Goal: Task Accomplishment & Management: Manage account settings

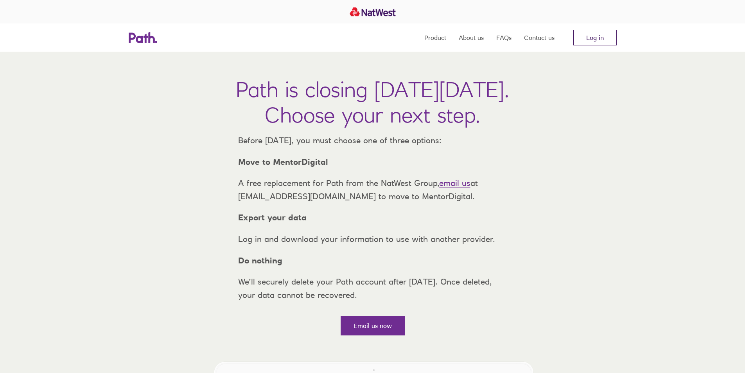
click at [600, 33] on link "Log in" at bounding box center [594, 38] width 43 height 16
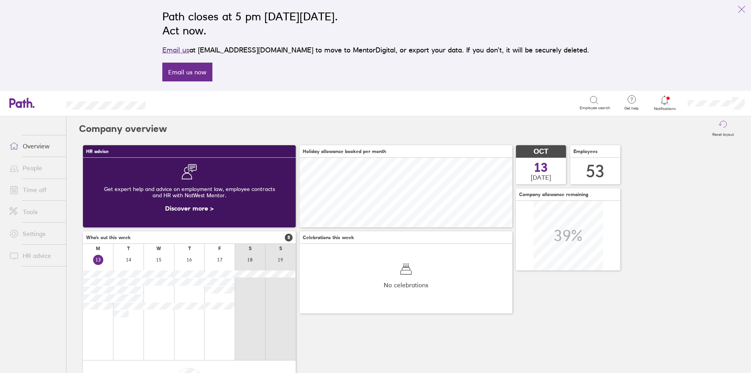
scroll to position [70, 213]
click at [32, 170] on link "People" at bounding box center [34, 168] width 63 height 16
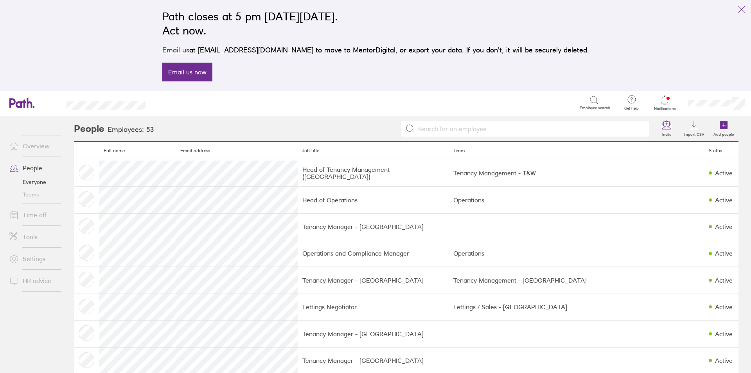
click at [34, 216] on link "Time off" at bounding box center [34, 215] width 63 height 16
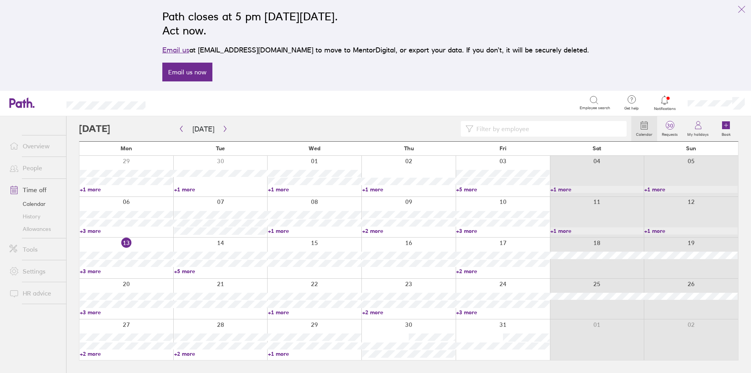
click at [473, 271] on link "+2 more" at bounding box center [502, 271] width 93 height 7
click at [742, 9] on icon "link" at bounding box center [741, 9] width 9 height 9
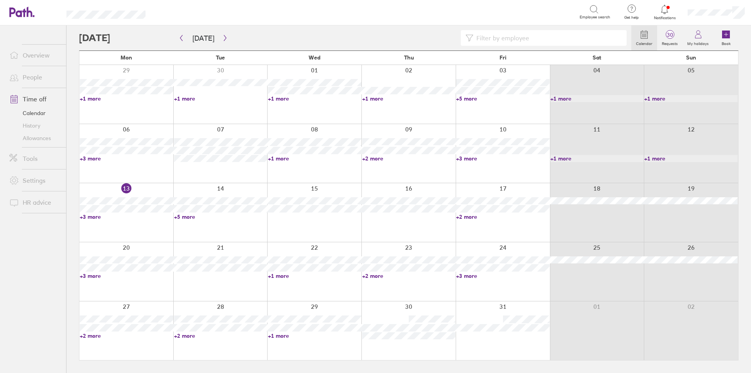
click at [472, 276] on link "+3 more" at bounding box center [502, 275] width 93 height 7
click at [311, 21] on div "Search Employee search" at bounding box center [386, 12] width 457 height 24
click at [89, 336] on link "+2 more" at bounding box center [126, 335] width 93 height 7
click at [32, 314] on ul "Overview People Time off Calendar History Allowances Tools Settings HR advice" at bounding box center [33, 186] width 66 height 322
click at [723, 35] on icon at bounding box center [726, 35] width 8 height 8
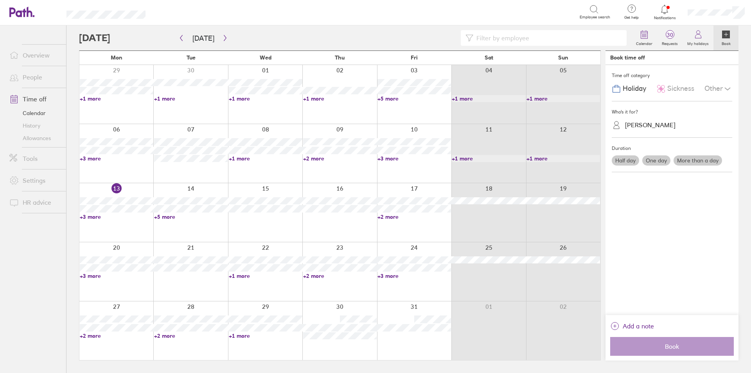
click at [689, 86] on span "Sickness" at bounding box center [680, 88] width 27 height 8
click at [660, 123] on div "Rebecca Long" at bounding box center [650, 124] width 50 height 7
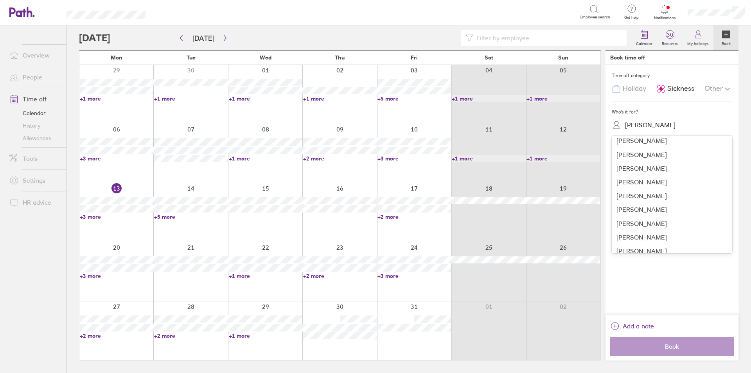
scroll to position [568, 0]
click at [628, 204] on div "Sarah Kennedy" at bounding box center [672, 209] width 120 height 14
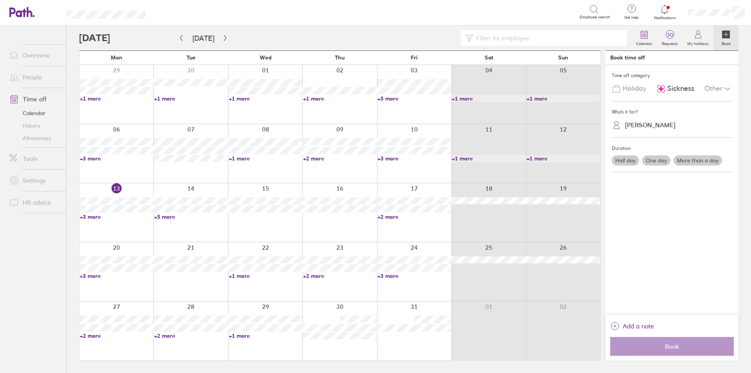
click at [655, 159] on label "One day" at bounding box center [656, 160] width 28 height 10
click at [0, 0] on input "One day" at bounding box center [0, 0] width 0 height 0
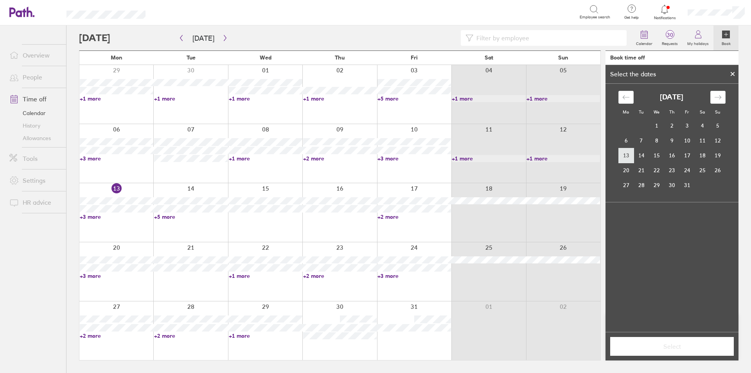
click at [627, 156] on td "13" at bounding box center [625, 155] width 15 height 15
click at [700, 343] on span "Select" at bounding box center [672, 346] width 113 height 7
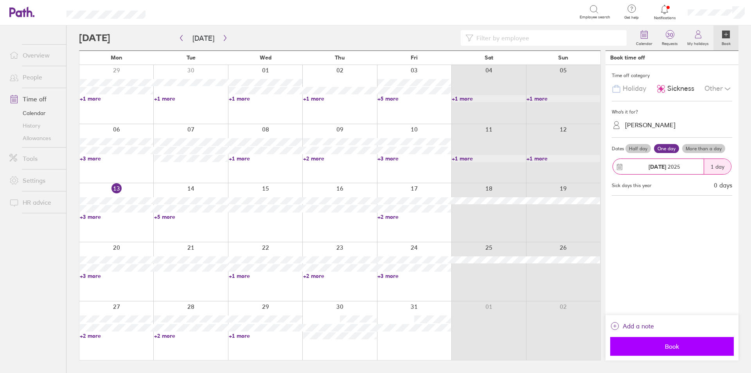
click at [668, 340] on button "Book" at bounding box center [672, 346] width 124 height 19
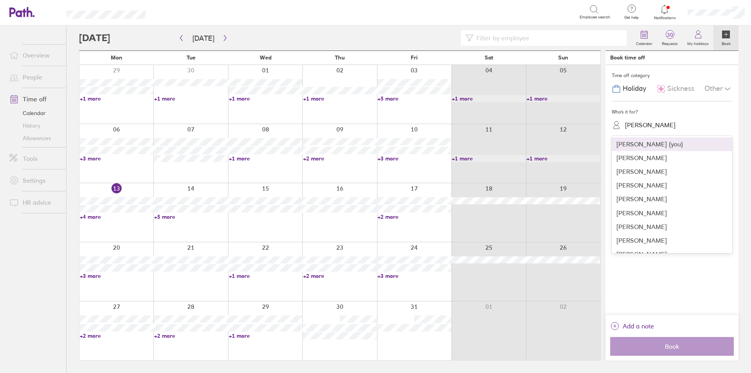
click at [661, 122] on div "Sarah Kennedy" at bounding box center [650, 124] width 50 height 7
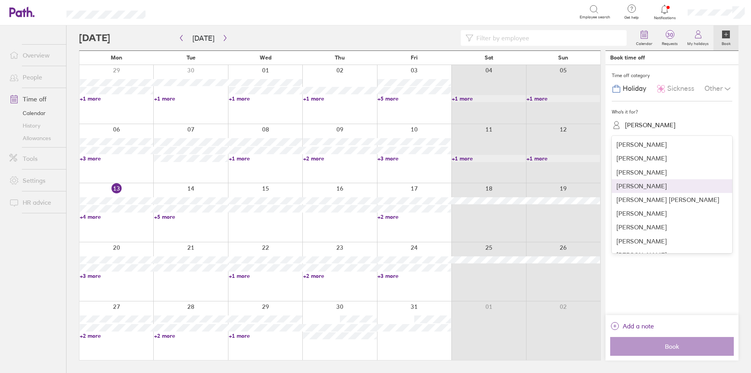
click at [669, 190] on div "Jasmine Henderson" at bounding box center [672, 186] width 120 height 14
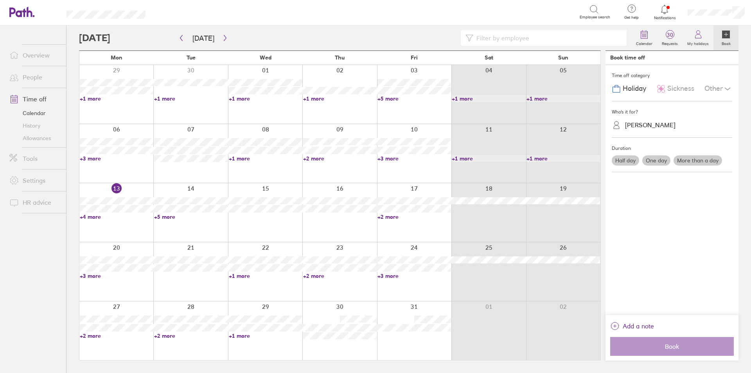
click at [666, 87] on div "Sickness" at bounding box center [675, 88] width 38 height 15
click at [661, 162] on label "One day" at bounding box center [656, 160] width 28 height 10
click at [0, 0] on input "One day" at bounding box center [0, 0] width 0 height 0
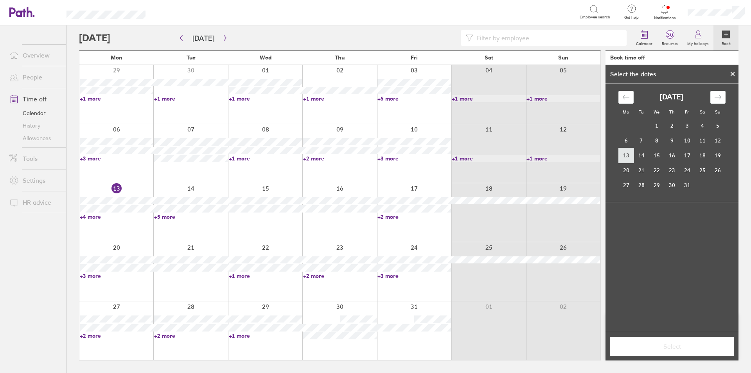
click at [623, 155] on td "13" at bounding box center [625, 155] width 15 height 15
click at [679, 334] on div "Select" at bounding box center [672, 346] width 133 height 29
click at [679, 345] on span "Select" at bounding box center [672, 346] width 113 height 7
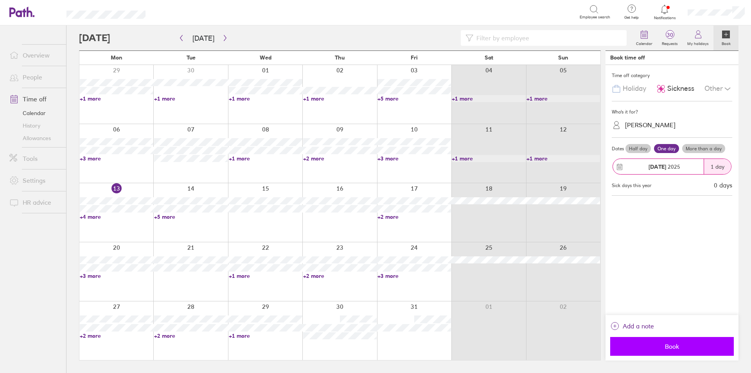
click at [674, 347] on span "Book" at bounding box center [672, 346] width 113 height 7
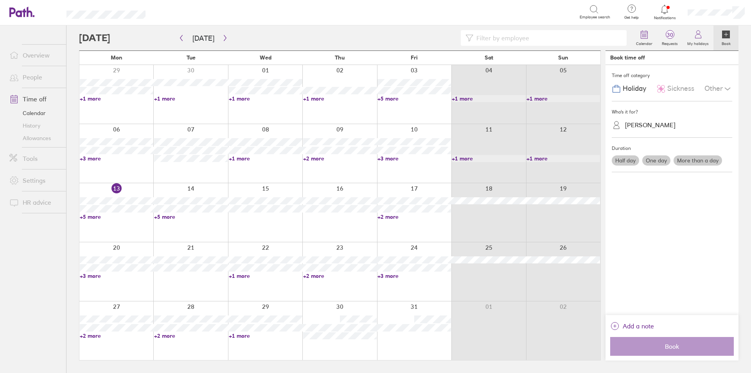
click at [89, 216] on link "+5 more" at bounding box center [117, 216] width 74 height 7
click at [26, 296] on ul "Overview People Time off Calendar History Allowances Tools Settings HR advice" at bounding box center [33, 186] width 66 height 322
drag, startPoint x: 668, startPoint y: 85, endPoint x: 670, endPoint y: 108, distance: 23.2
click at [668, 86] on span "Sickness" at bounding box center [680, 88] width 27 height 8
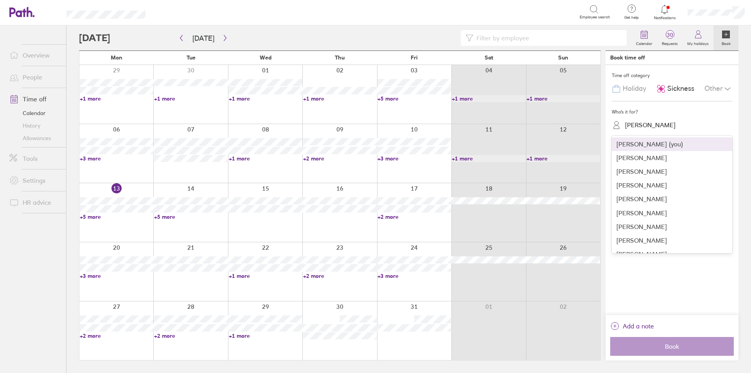
click at [667, 124] on div "Jasmine Henderson" at bounding box center [650, 124] width 50 height 7
click at [645, 214] on div "Amaan Ulhaq" at bounding box center [672, 213] width 120 height 14
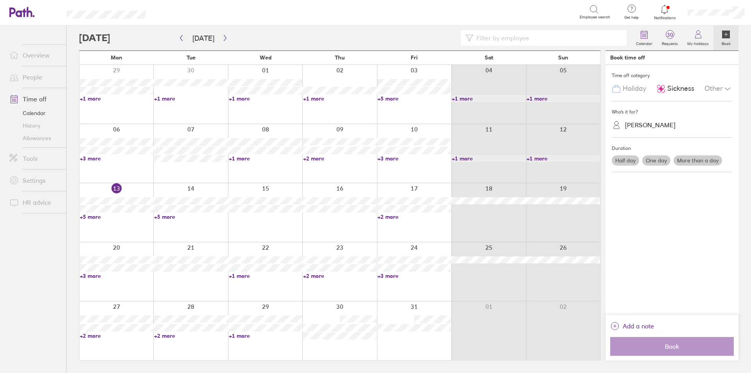
click at [651, 159] on label "One day" at bounding box center [656, 160] width 28 height 10
click at [0, 0] on input "One day" at bounding box center [0, 0] width 0 height 0
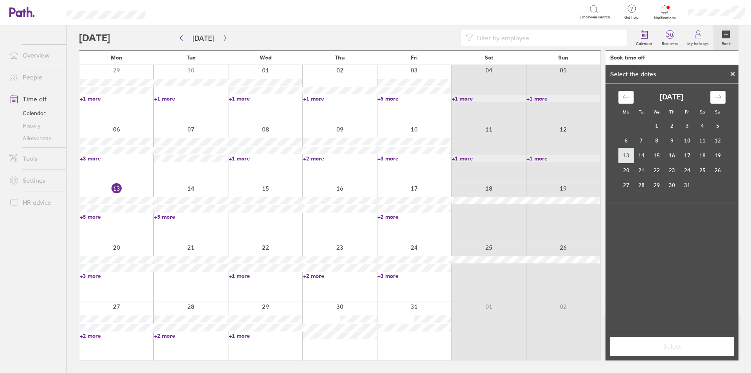
click at [632, 155] on td "13" at bounding box center [625, 155] width 15 height 15
click at [674, 345] on span "Select" at bounding box center [672, 346] width 113 height 7
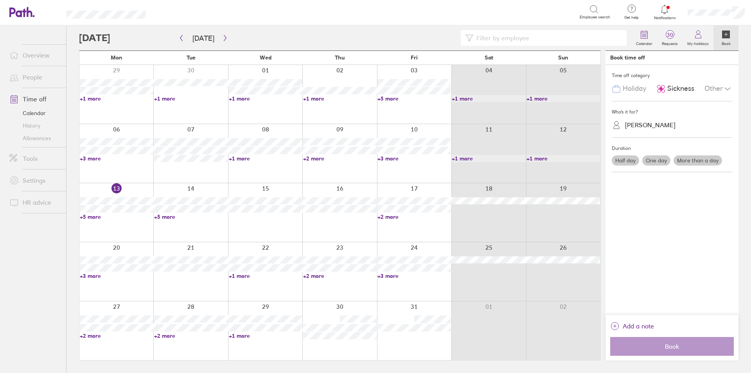
click at [657, 156] on label "One day" at bounding box center [656, 160] width 28 height 10
click at [0, 0] on input "One day" at bounding box center [0, 0] width 0 height 0
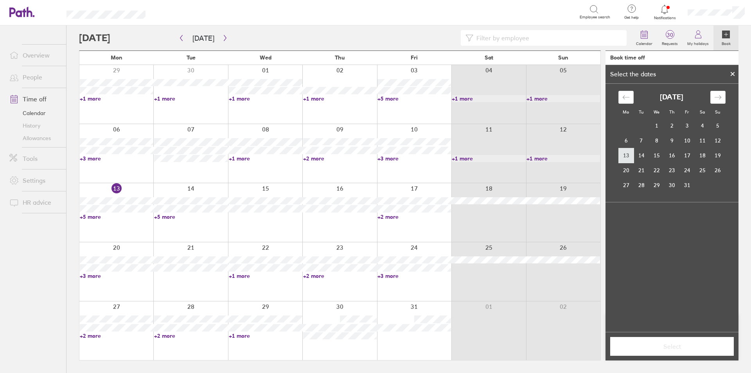
click at [624, 154] on td "13" at bounding box center [625, 155] width 15 height 15
click at [669, 344] on span "Select" at bounding box center [672, 346] width 113 height 7
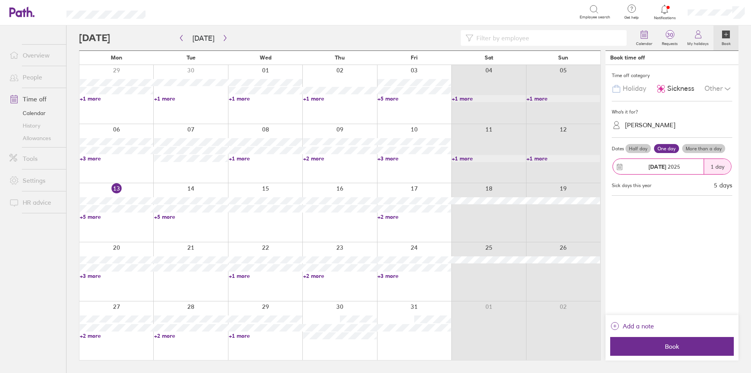
click at [669, 344] on span "Book" at bounding box center [672, 346] width 113 height 7
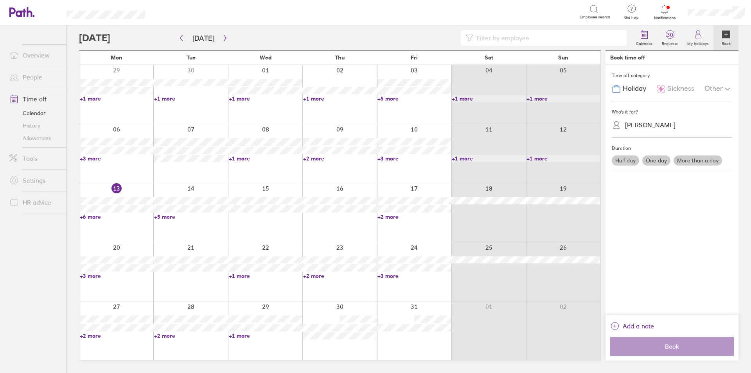
click at [96, 100] on link "+1 more" at bounding box center [117, 98] width 74 height 7
click at [166, 98] on link "+1 more" at bounding box center [191, 98] width 74 height 7
click at [320, 94] on div at bounding box center [339, 94] width 74 height 59
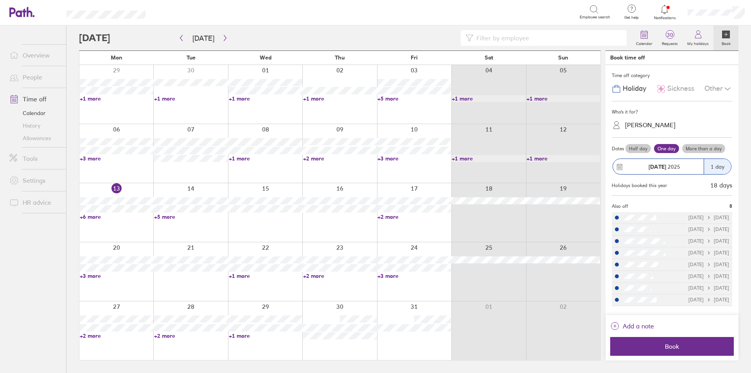
click at [270, 106] on div at bounding box center [265, 94] width 74 height 59
click at [262, 110] on div at bounding box center [265, 94] width 74 height 59
click at [676, 90] on span "Sickness" at bounding box center [680, 88] width 27 height 8
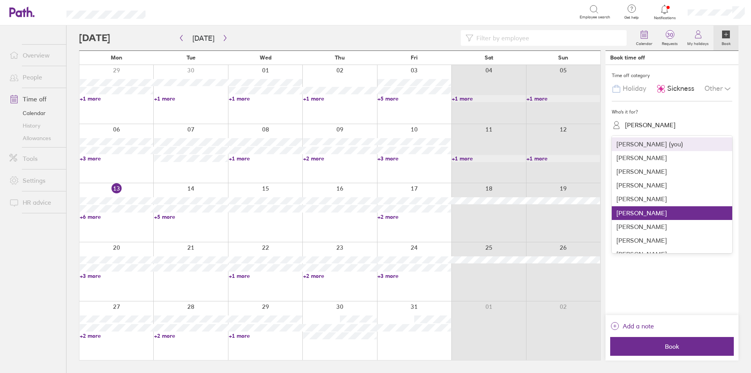
click at [662, 121] on div "Amaan Ulhaq" at bounding box center [650, 124] width 50 height 7
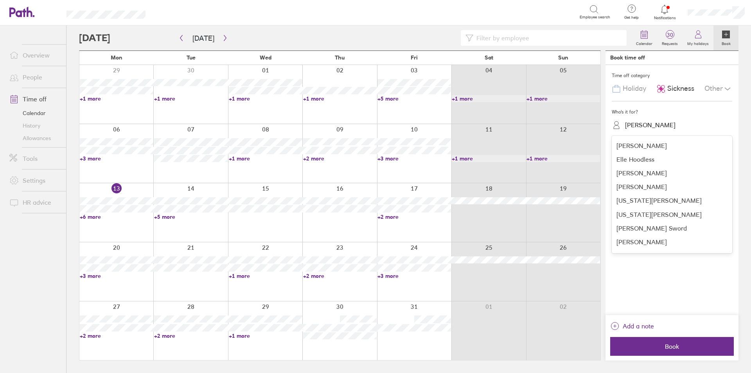
scroll to position [274, 0]
click at [679, 237] on div "Jessica Ellen" at bounding box center [672, 242] width 120 height 14
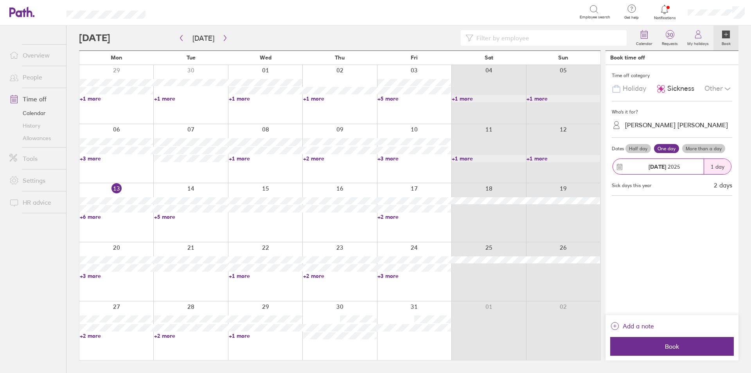
click at [713, 153] on div "Half day One day More than a day" at bounding box center [678, 148] width 108 height 13
click at [711, 150] on label "More than a day" at bounding box center [703, 148] width 43 height 9
click at [0, 0] on input "More than a day" at bounding box center [0, 0] width 0 height 0
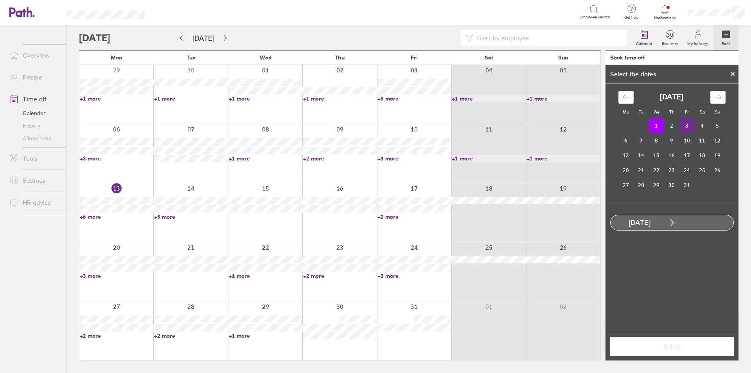
click at [688, 126] on td "3" at bounding box center [686, 125] width 15 height 15
click at [314, 97] on link "+1 more" at bounding box center [340, 98] width 74 height 7
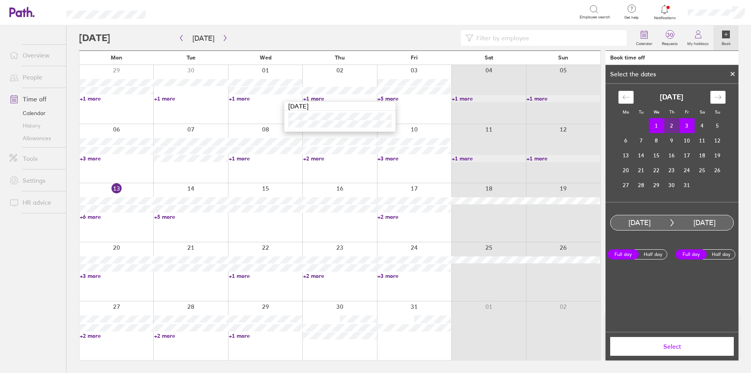
click at [337, 38] on div at bounding box center [355, 38] width 552 height 16
